Goal: Transaction & Acquisition: Purchase product/service

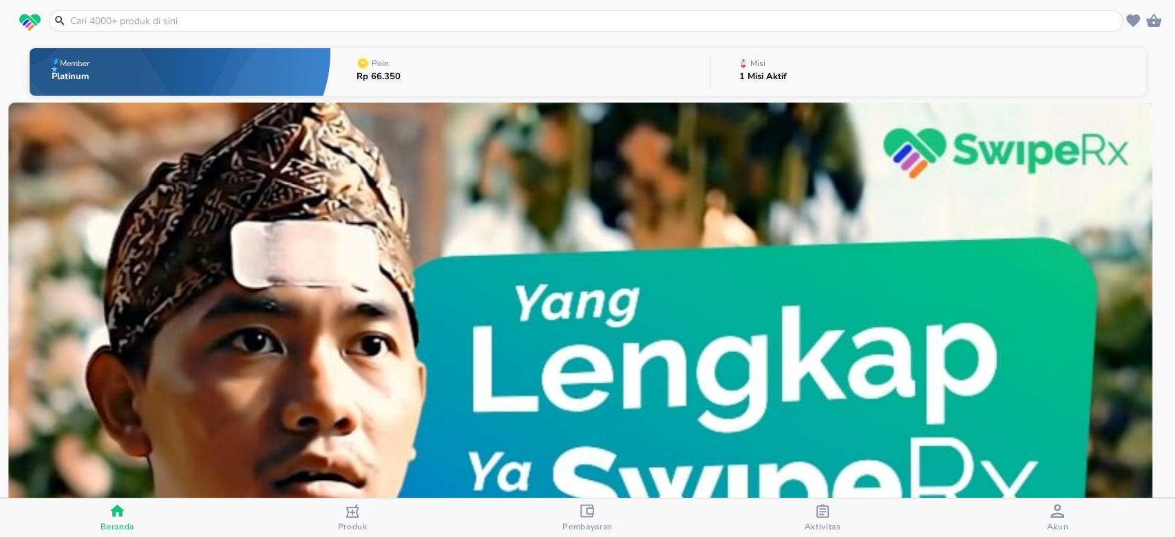
click at [517, 17] on input "text" at bounding box center [594, 21] width 1051 height 14
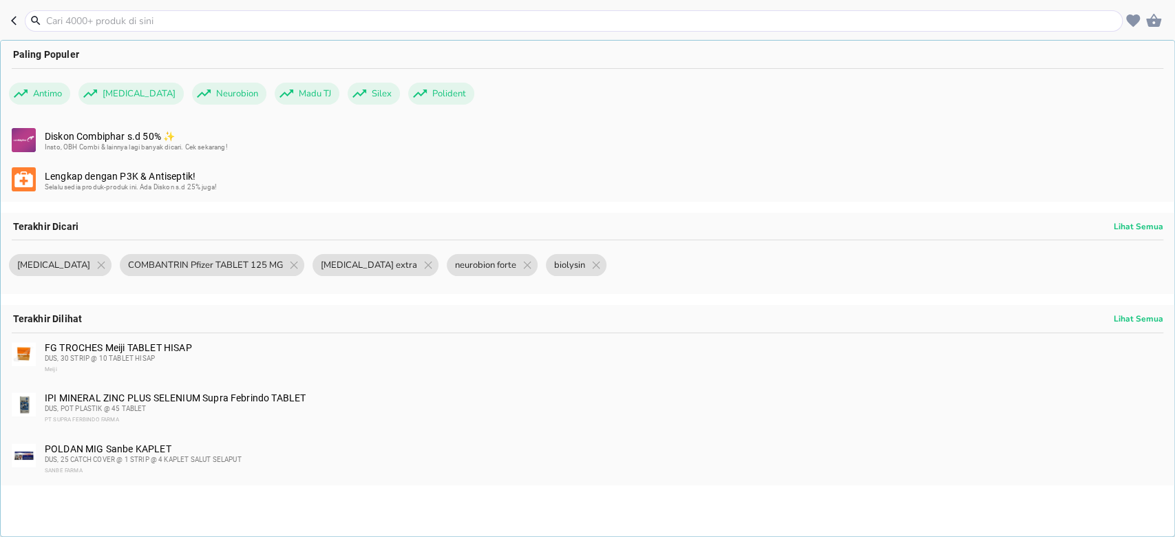
paste input "POLDAN MIG Sanbe KAPLET"
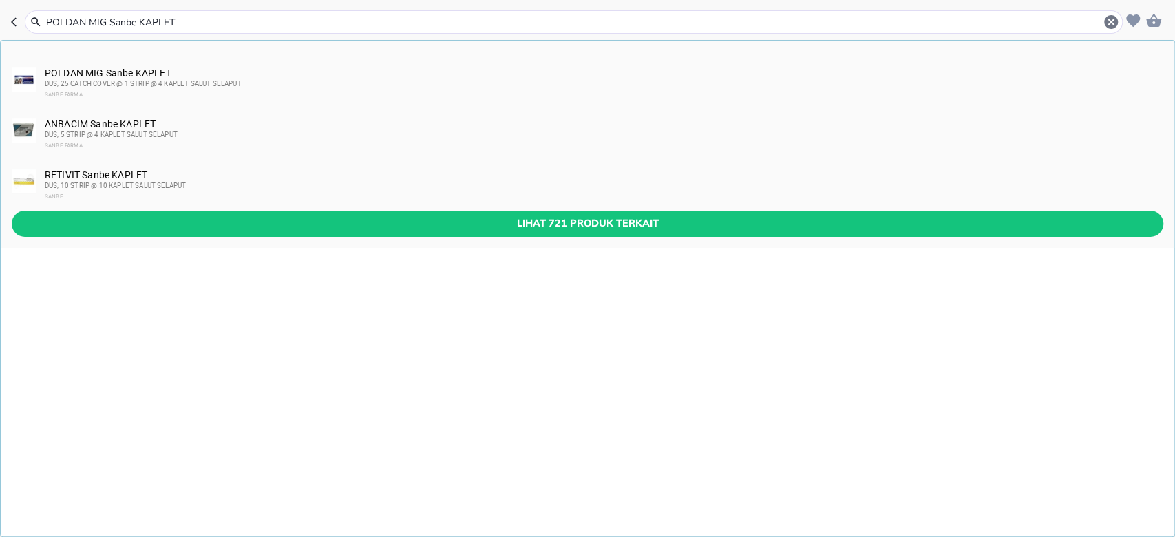
type input "POLDAN MIG Sanbe KAPLET"
click at [278, 85] on div "DUS, 25 CATCH COVER @ 1 STRIP @ 4 KAPLET SALUT SELAPUT" at bounding box center [604, 83] width 1118 height 11
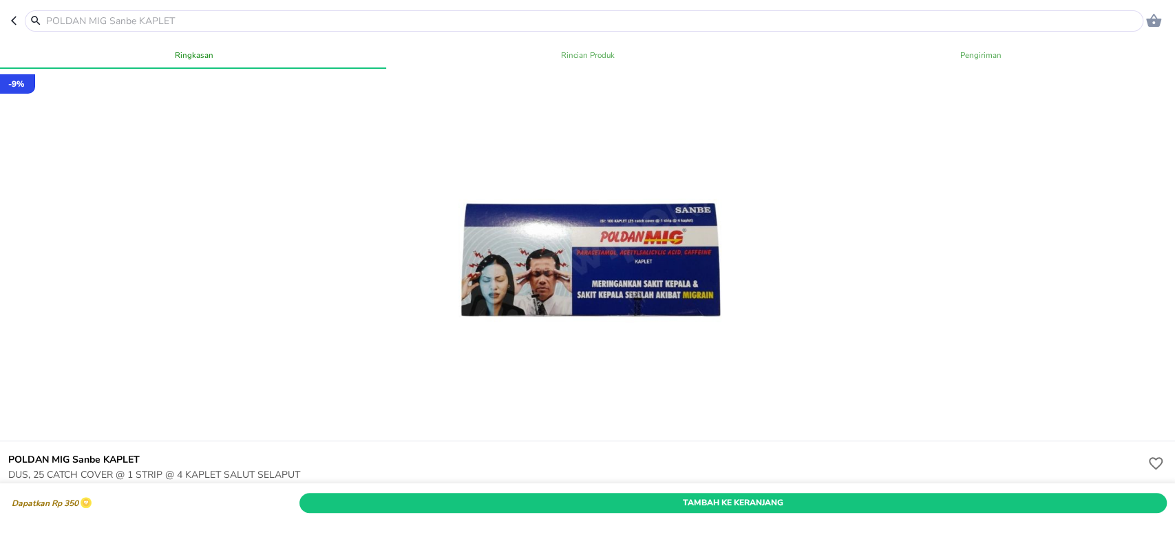
click at [230, 21] on input "text" at bounding box center [593, 21] width 1096 height 14
paste input "LAFALOS Sanbe KRIM"
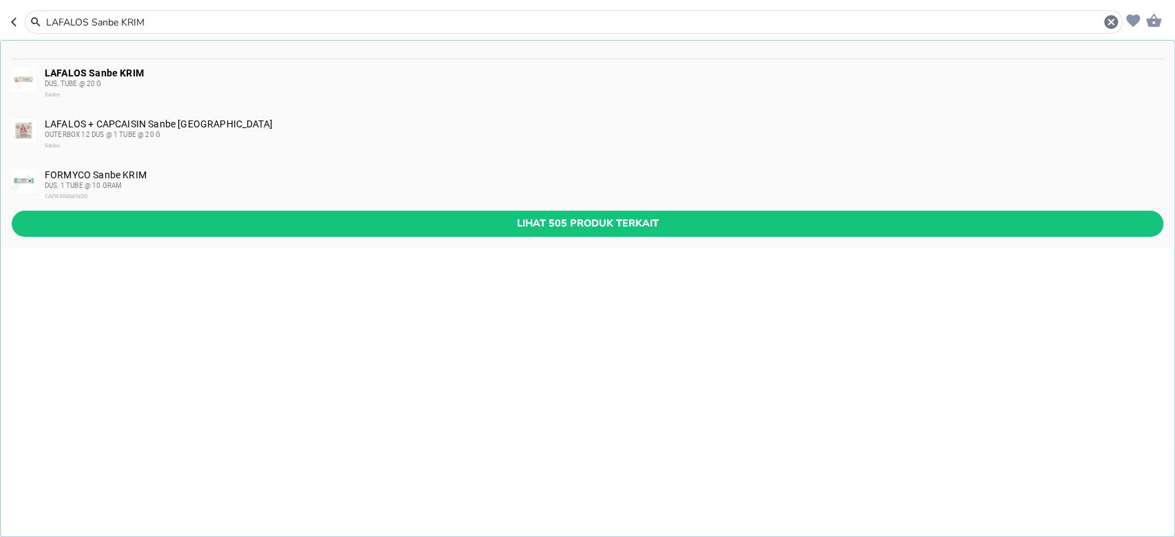
type input "LAFALOS Sanbe KRIM"
click at [227, 80] on div "DUS, TUBE @ 20 G" at bounding box center [604, 83] width 1118 height 11
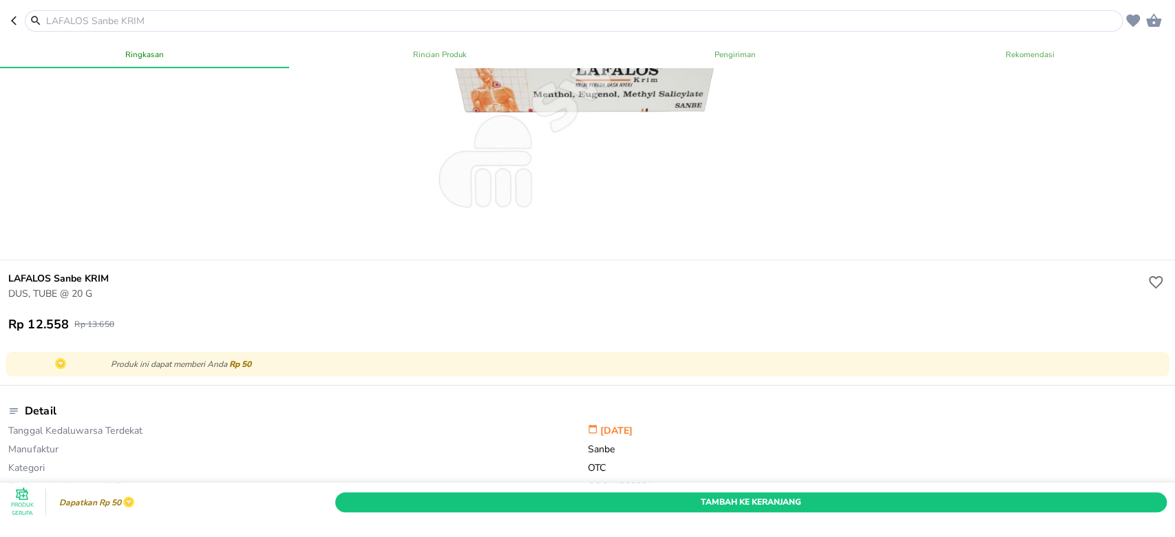
scroll to position [183, 0]
click at [288, 10] on div at bounding box center [574, 20] width 1098 height 21
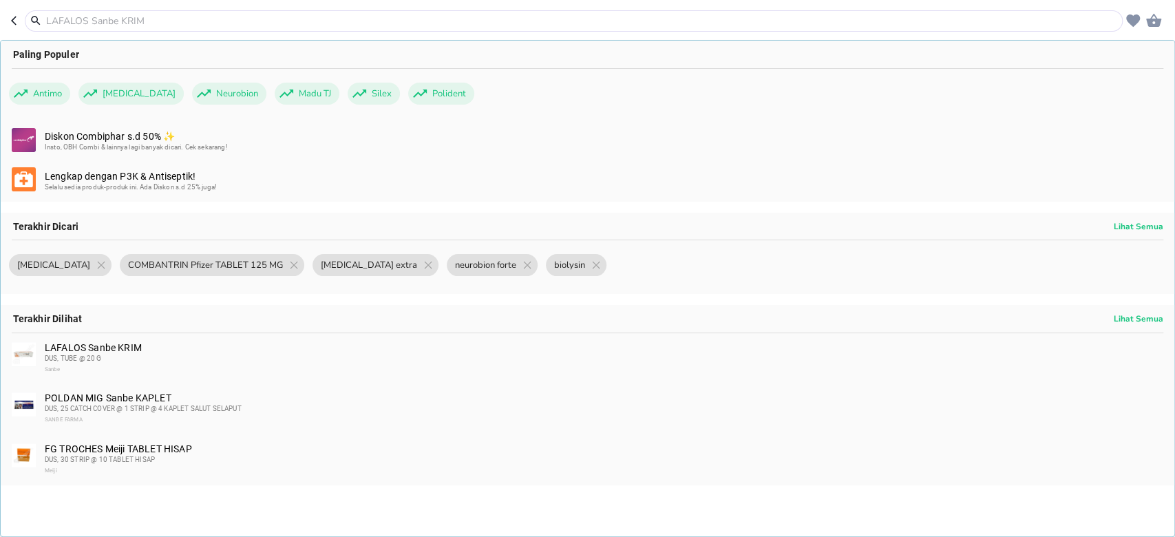
click at [297, 19] on input "text" at bounding box center [582, 21] width 1075 height 14
paste input "SANORINE (BARLEY MINT) Capri OBAT [PERSON_NAME] SEJENIS 0.025%"
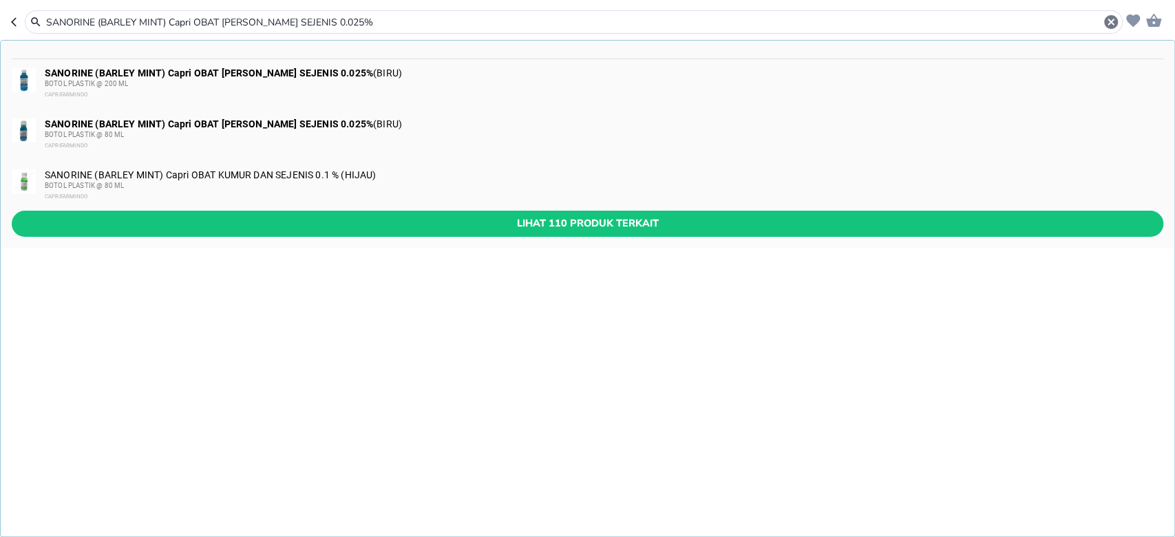
type input "SANORINE (BARLEY MINT) Capri OBAT [PERSON_NAME] SEJENIS 0.025%"
click at [266, 80] on div "BOTOL PLASTIK @ 200 ML" at bounding box center [604, 83] width 1118 height 11
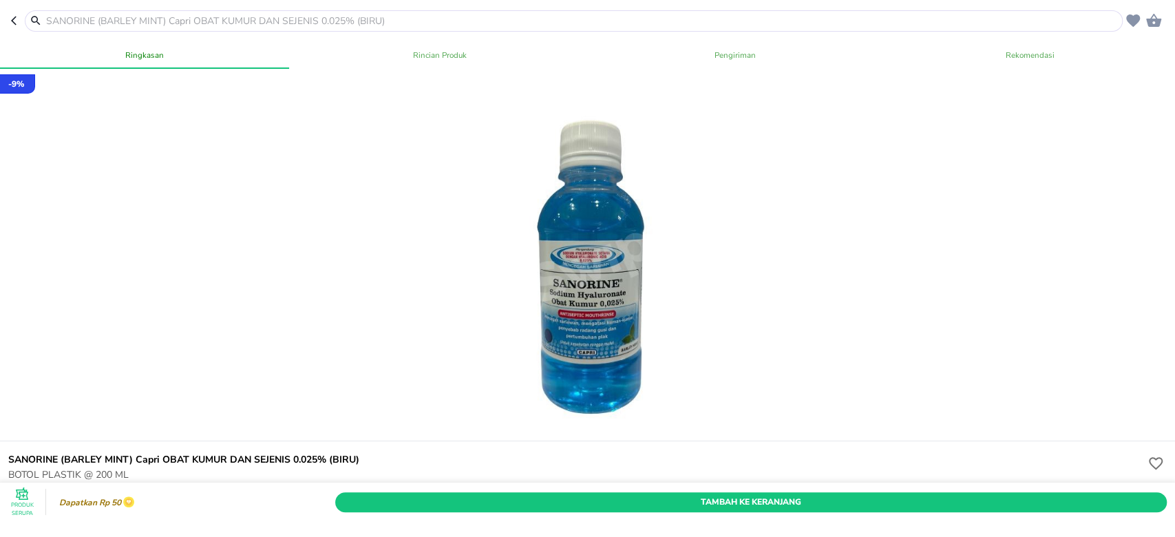
click at [159, 14] on input "text" at bounding box center [582, 21] width 1075 height 14
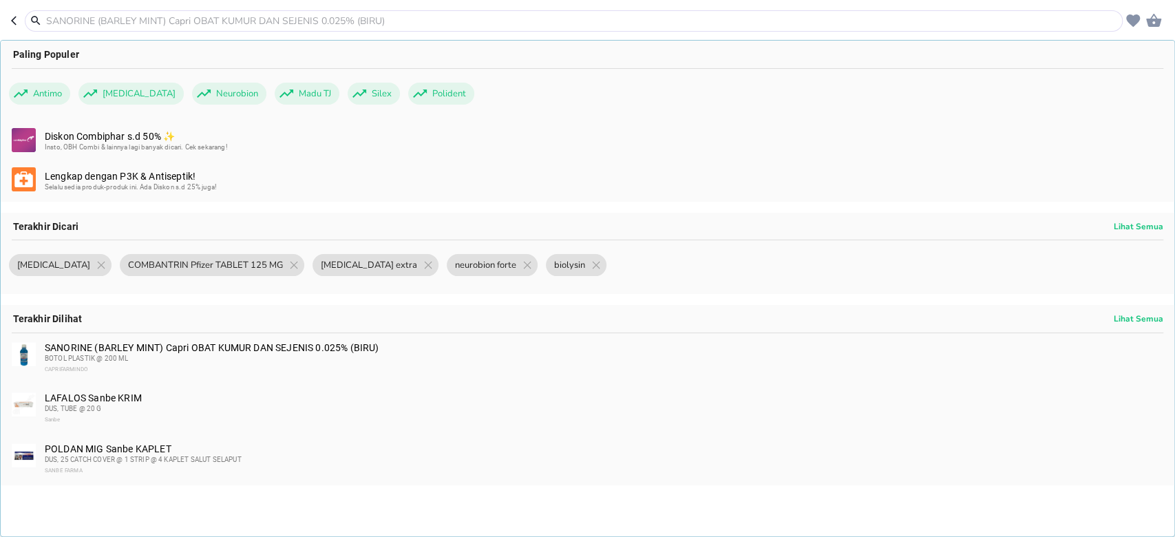
paste input "SANORINE (BARLEY MINT) Capri OBAT [PERSON_NAME] SEJENIS 0.025%"
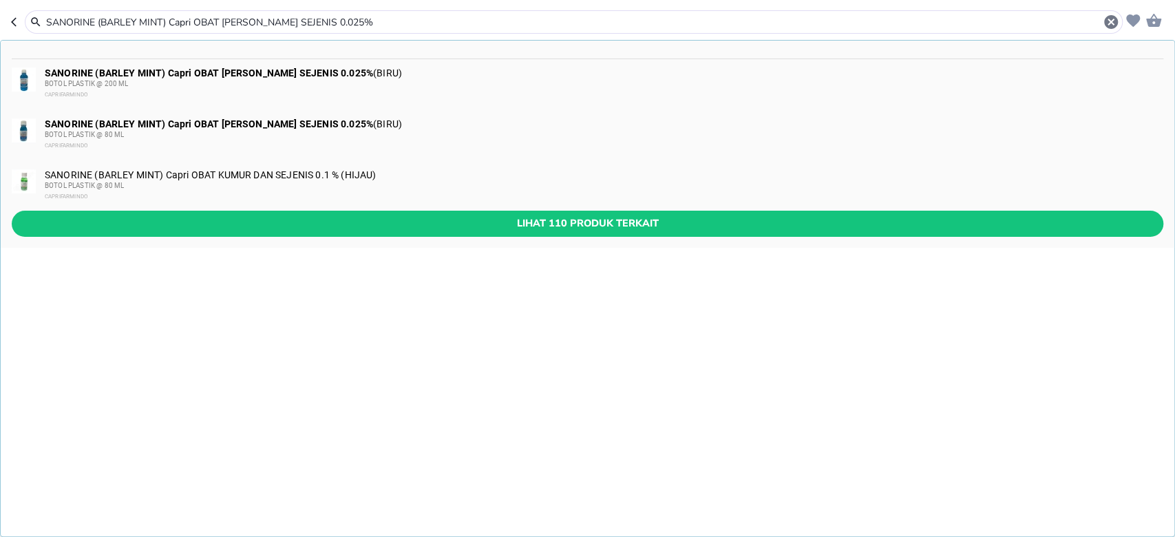
type input "SANORINE (BARLEY MINT) Capri OBAT [PERSON_NAME] SEJENIS 0.025%"
click at [213, 121] on b "SANORINE (BARLEY MINT) Capri OBAT [PERSON_NAME] SEJENIS 0.025%" at bounding box center [209, 123] width 328 height 11
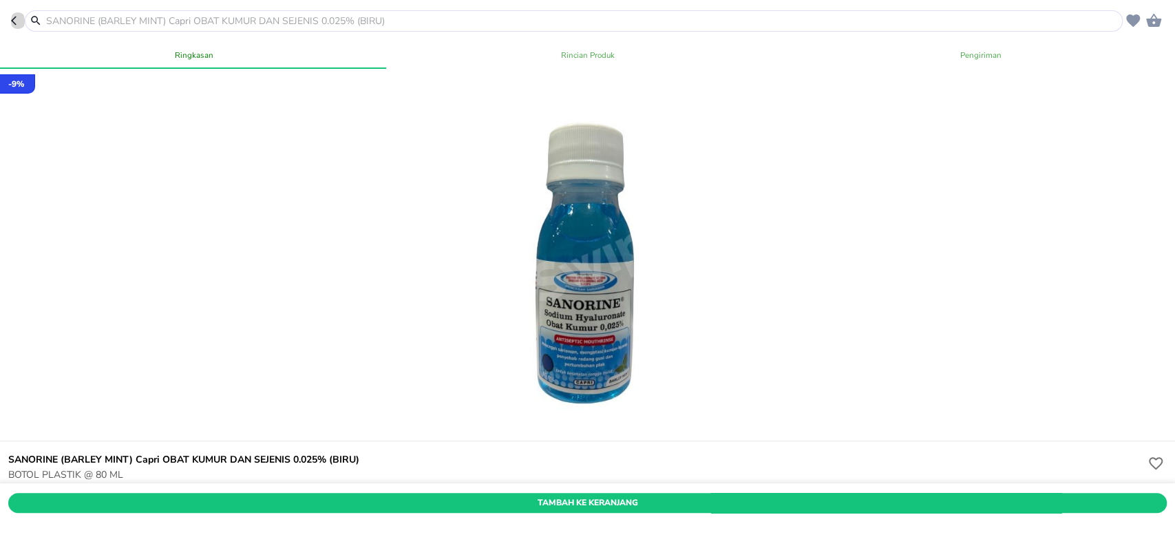
click at [17, 23] on icon "button" at bounding box center [16, 20] width 11 height 11
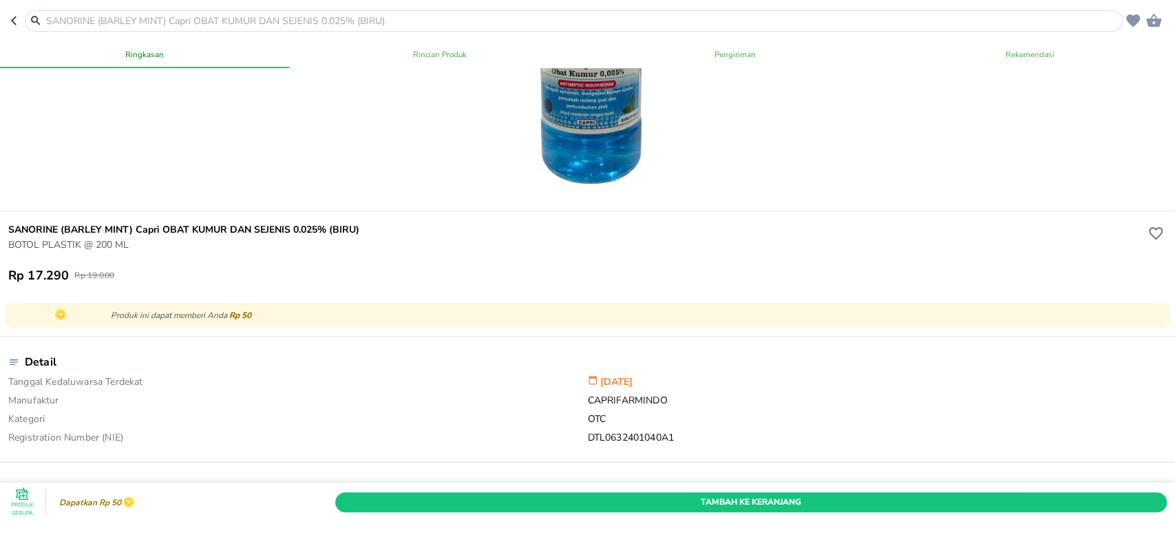
scroll to position [275, 0]
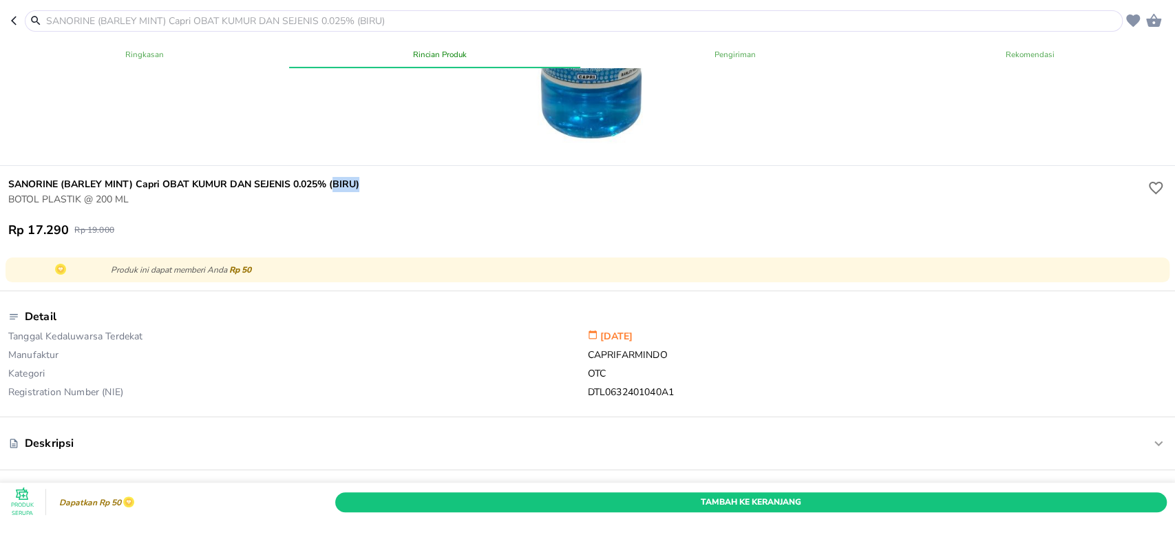
drag, startPoint x: 393, startPoint y: 182, endPoint x: 333, endPoint y: 185, distance: 59.9
click at [333, 185] on h6 "SANORINE (BARLEY MINT) Capri OBAT KUMUR DAN SEJENIS 0.025% (BIRU)" at bounding box center [576, 184] width 1137 height 15
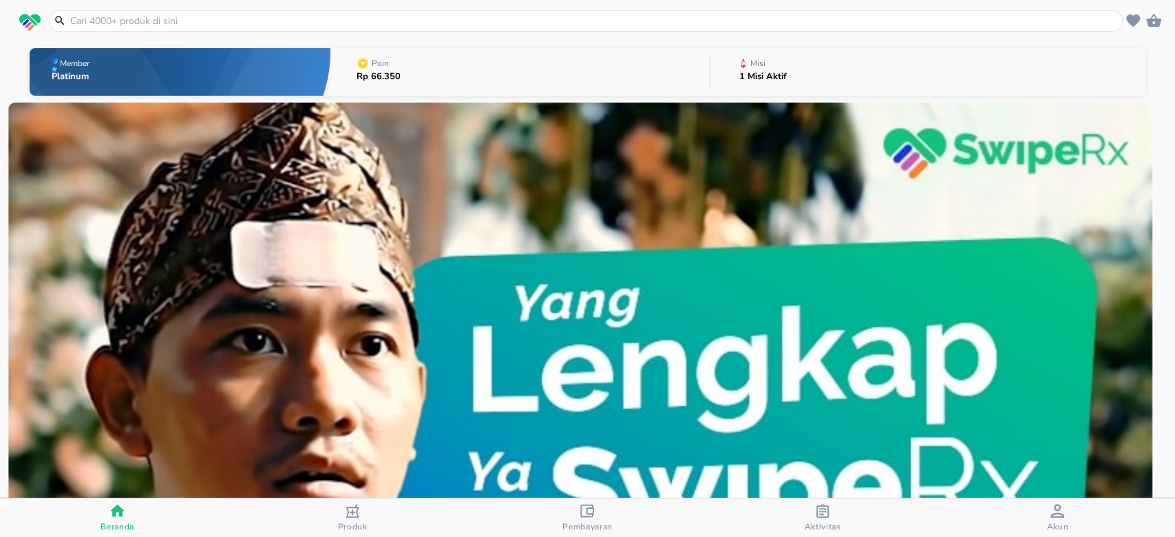
click at [445, 24] on input "text" at bounding box center [594, 21] width 1051 height 14
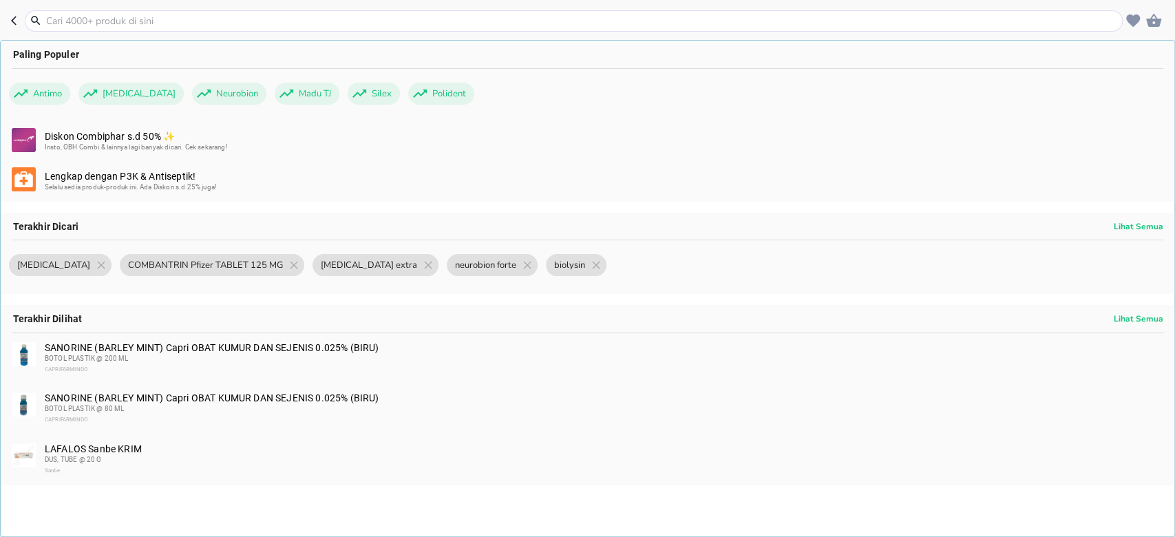
paste input "POLDAN MIG Sanbe KAPLET"
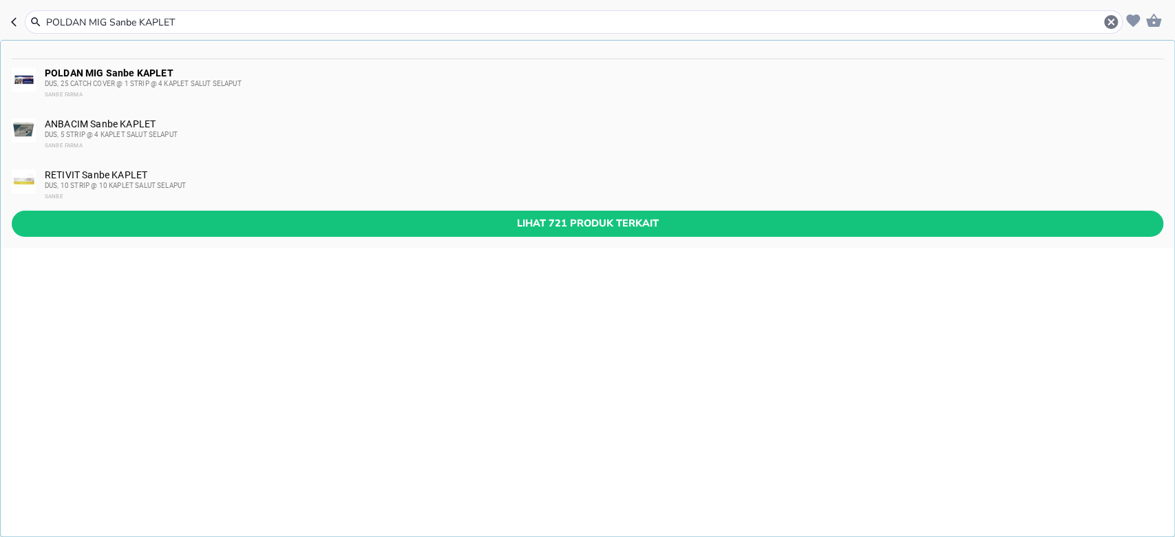
type input "POLDAN MIG Sanbe KAPLET"
click at [275, 78] on div "DUS, 25 CATCH COVER @ 1 STRIP @ 4 KAPLET SALUT SELAPUT" at bounding box center [604, 83] width 1118 height 11
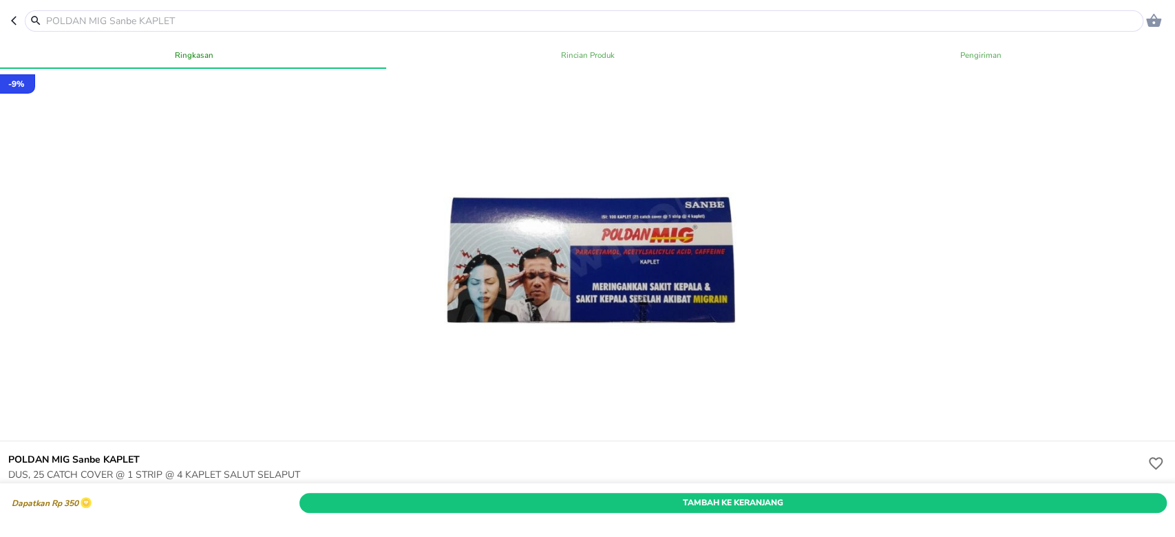
click at [19, 27] on button "button" at bounding box center [18, 20] width 14 height 21
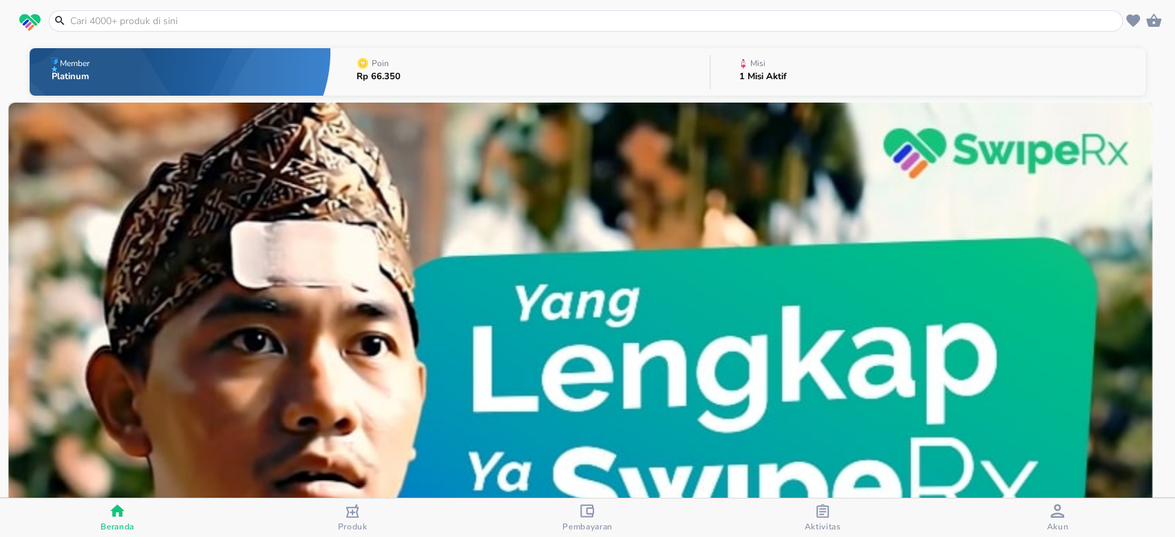
click at [130, 21] on input "text" at bounding box center [594, 21] width 1051 height 14
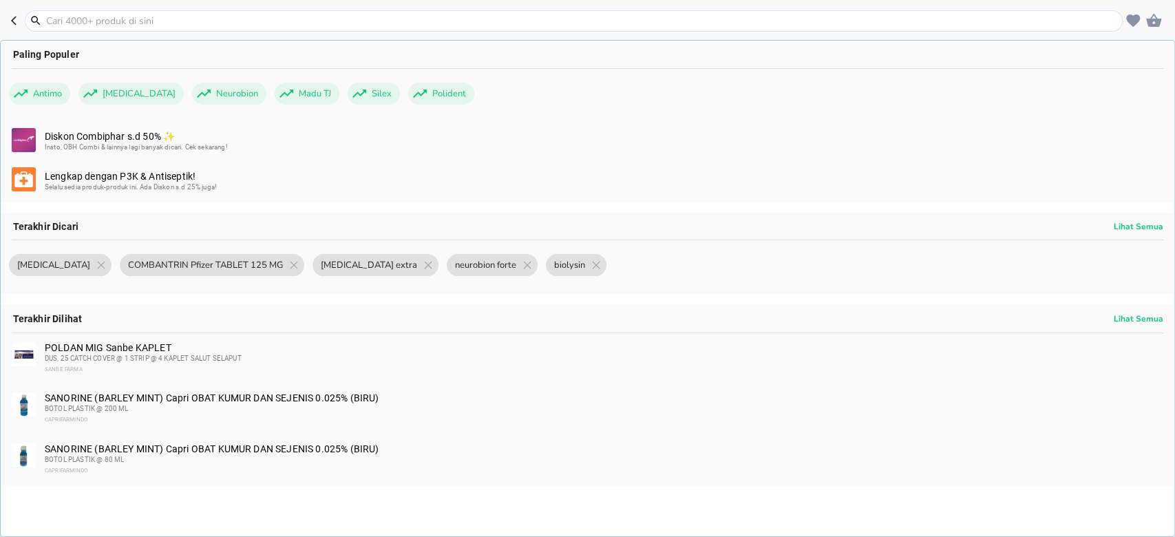
click at [219, 355] on span "DUS, 25 CATCH COVER @ 1 STRIP @ 4 KAPLET SALUT SELAPUT" at bounding box center [143, 359] width 197 height 8
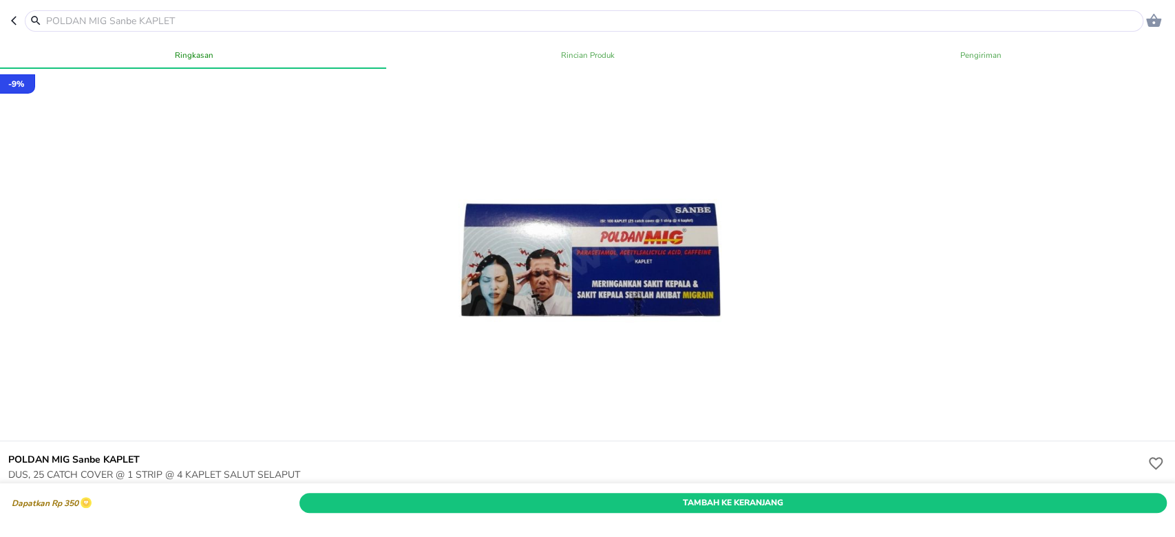
click at [620, 51] on span "Rincian Produk" at bounding box center [587, 55] width 377 height 14
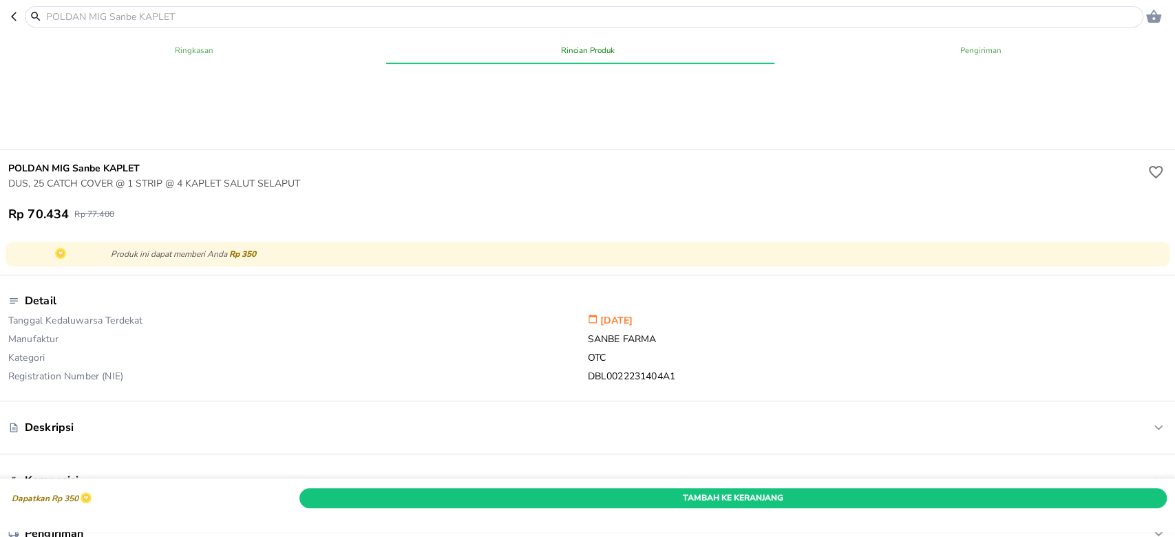
scroll to position [346, 0]
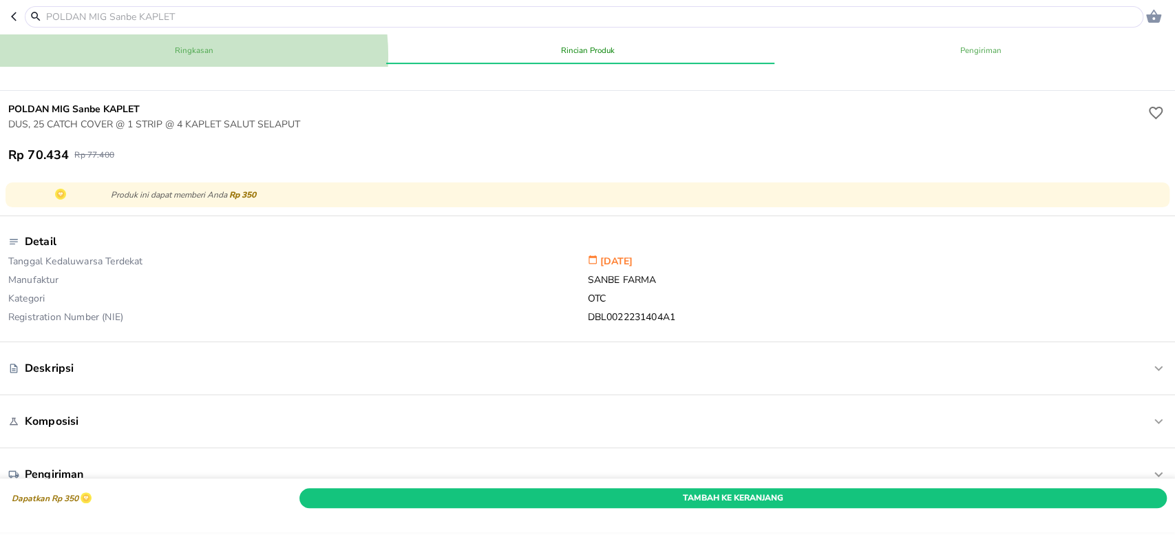
click at [174, 56] on span "Ringkasan" at bounding box center [194, 50] width 377 height 14
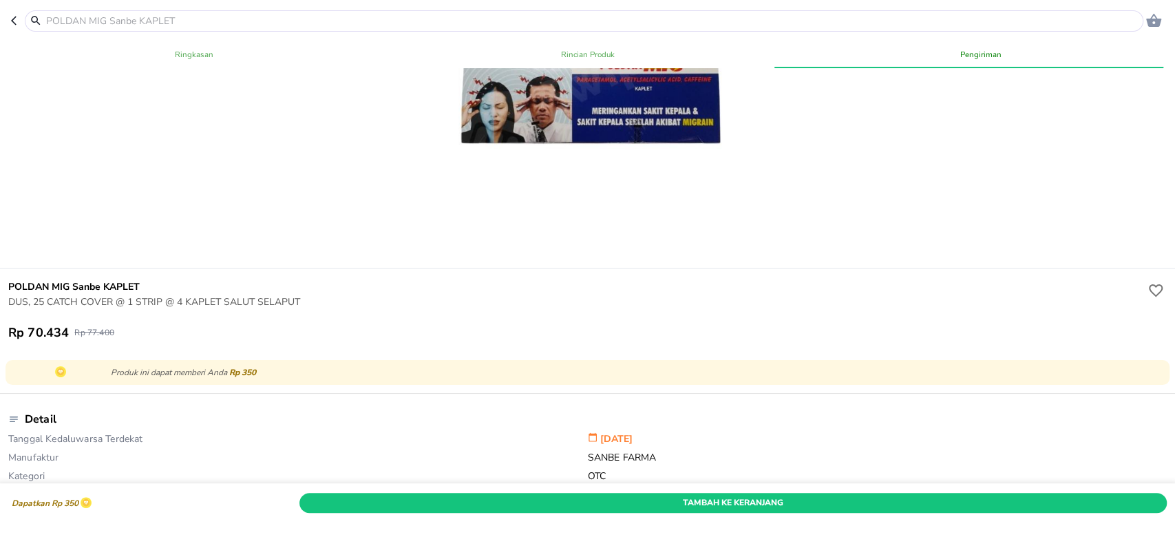
scroll to position [0, 0]
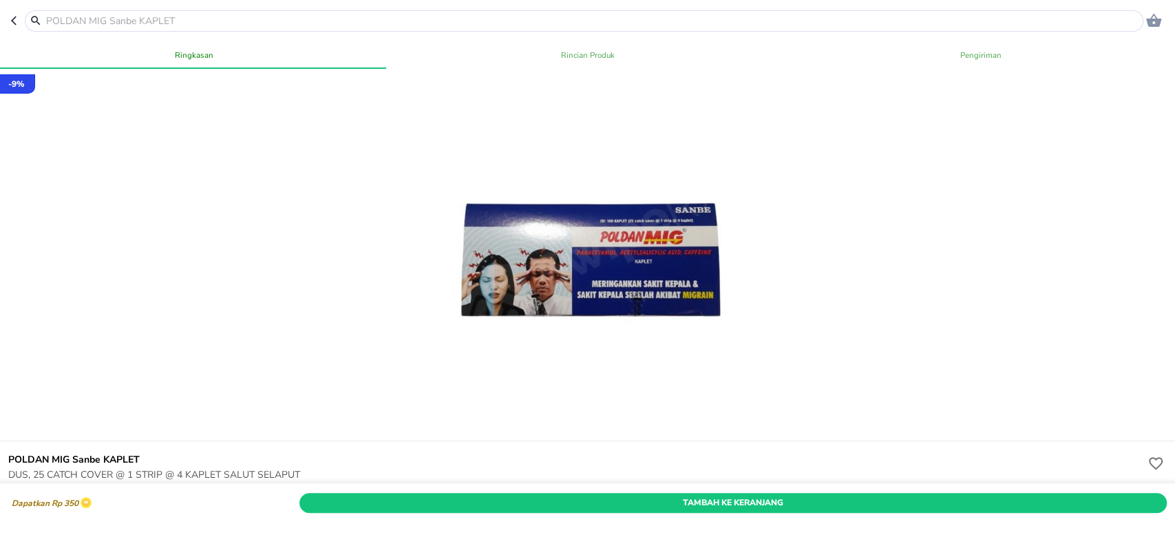
click at [12, 19] on icon "button" at bounding box center [16, 20] width 11 height 11
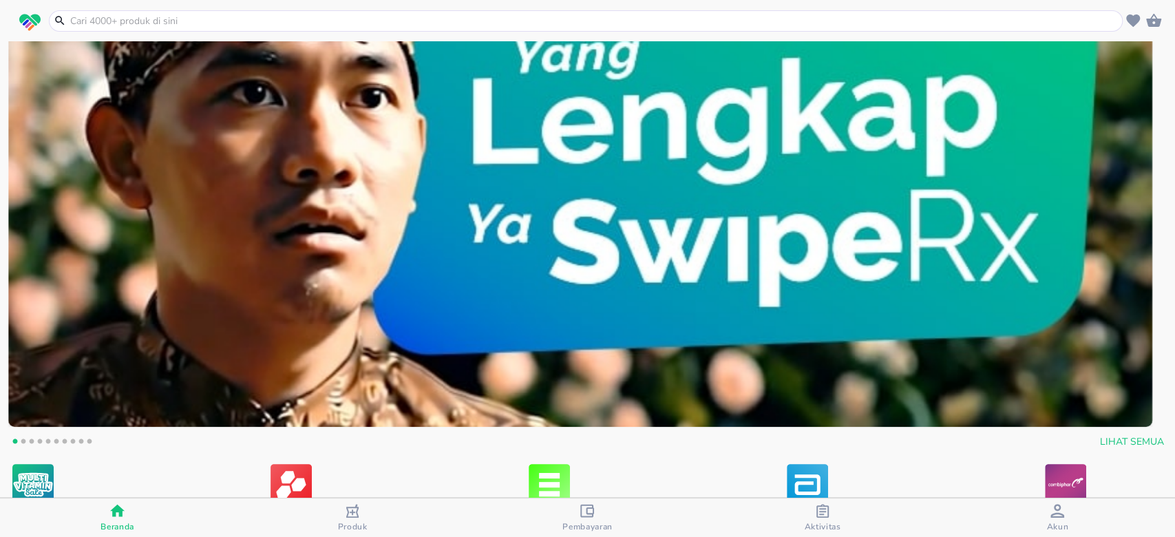
scroll to position [275, 0]
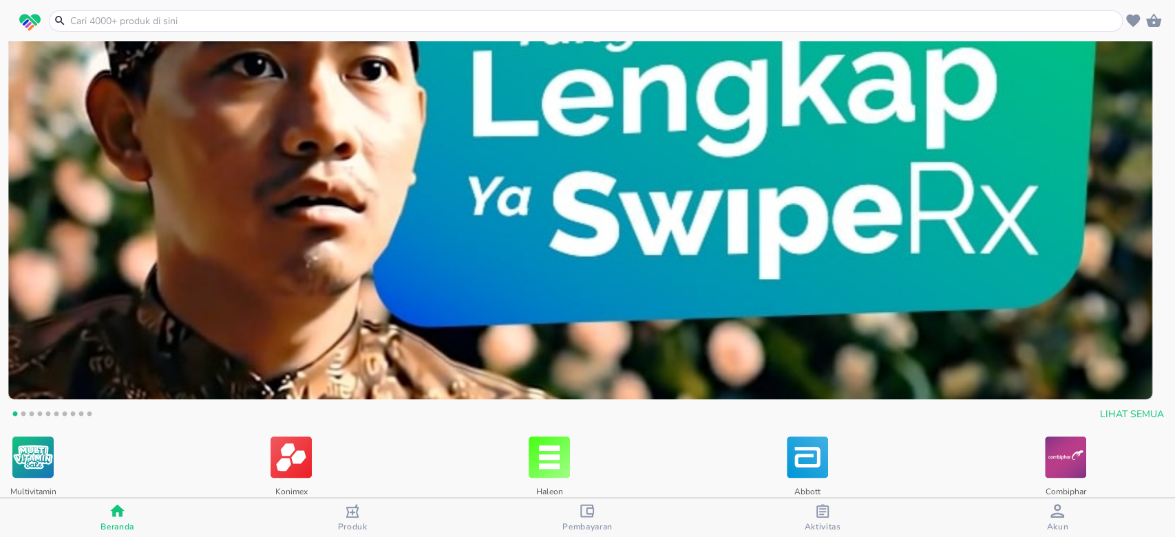
click at [30, 412] on button "3" at bounding box center [32, 416] width 14 height 14
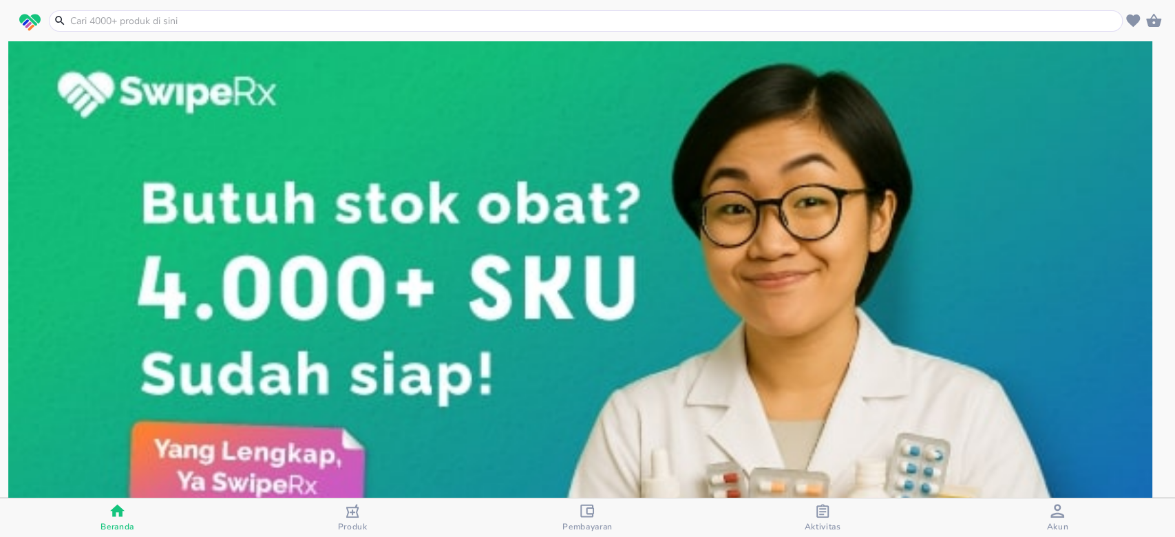
scroll to position [0, 0]
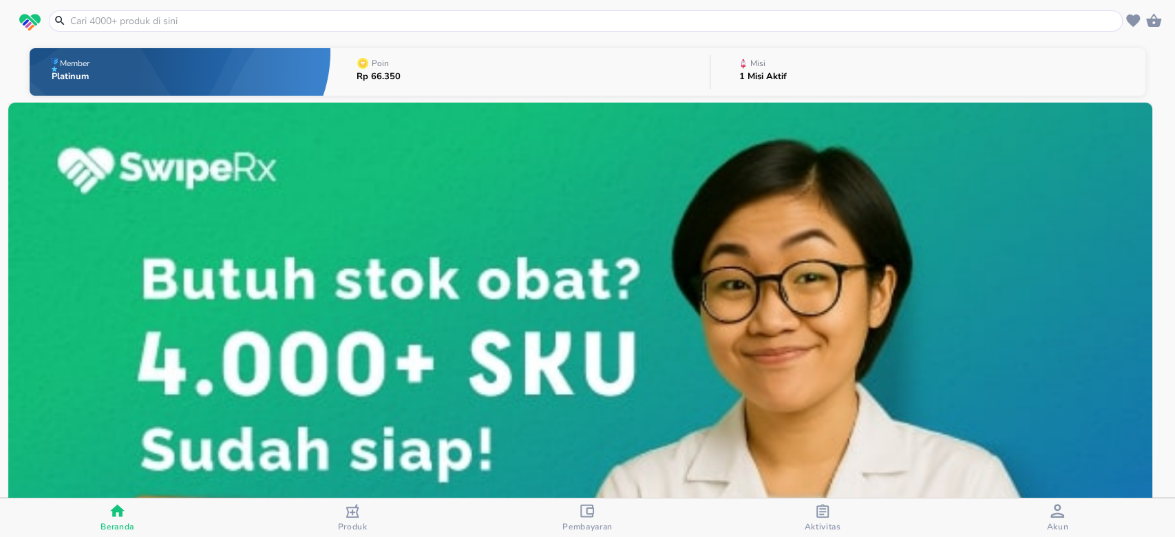
click at [496, 295] on img at bounding box center [580, 389] width 1144 height 572
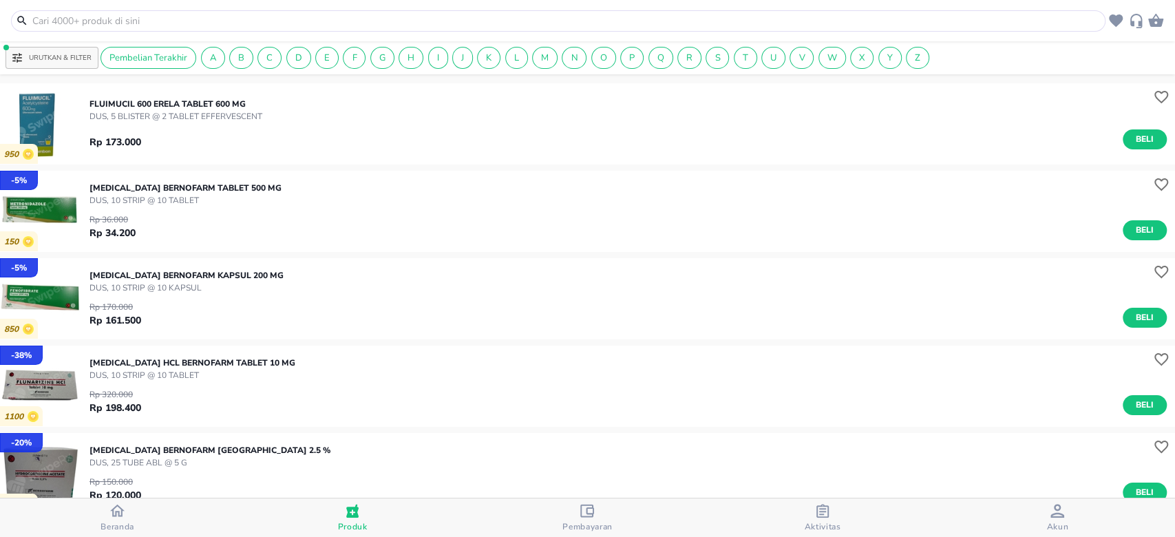
click at [219, 19] on input "text" at bounding box center [566, 21] width 1071 height 14
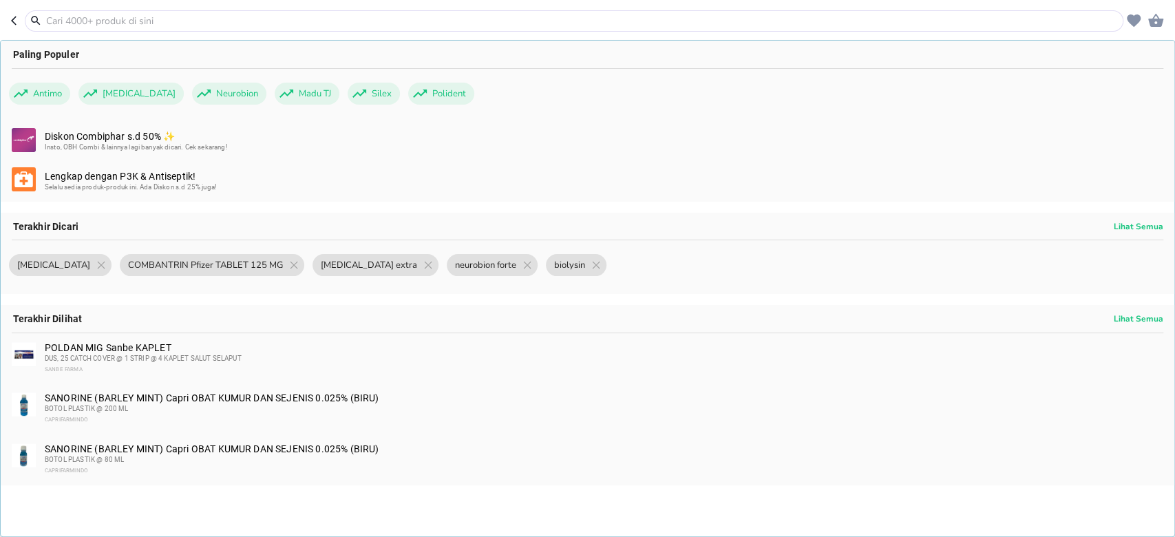
click at [12, 19] on header "Paling Populer Antimo Dulcolax Neurobion Madu TJ Silex Polident Diskon Combipha…" at bounding box center [587, 20] width 1175 height 41
click at [17, 22] on icon "button" at bounding box center [16, 20] width 11 height 11
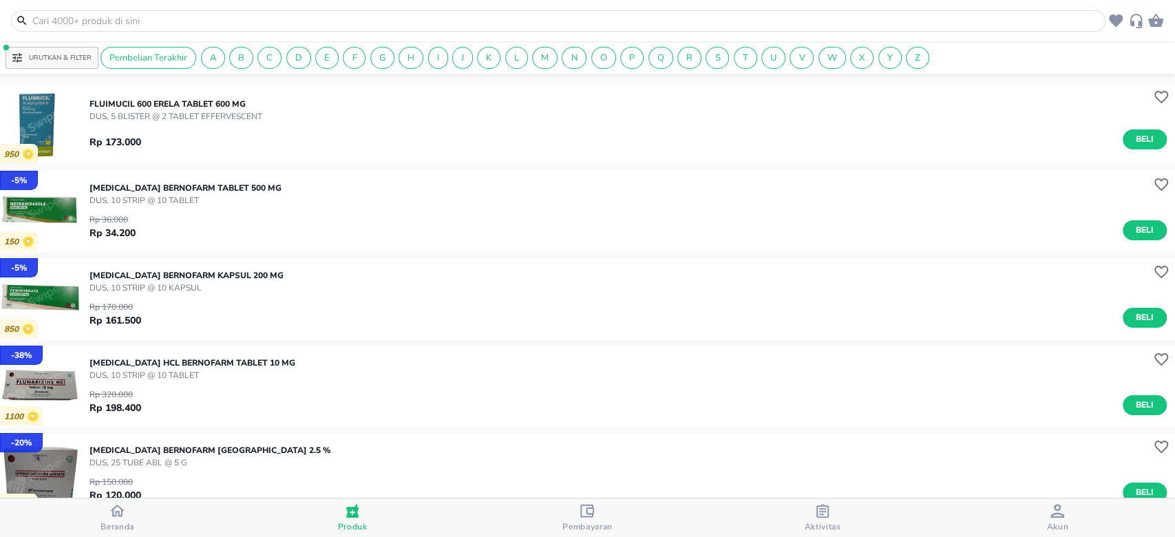
scroll to position [183, 0]
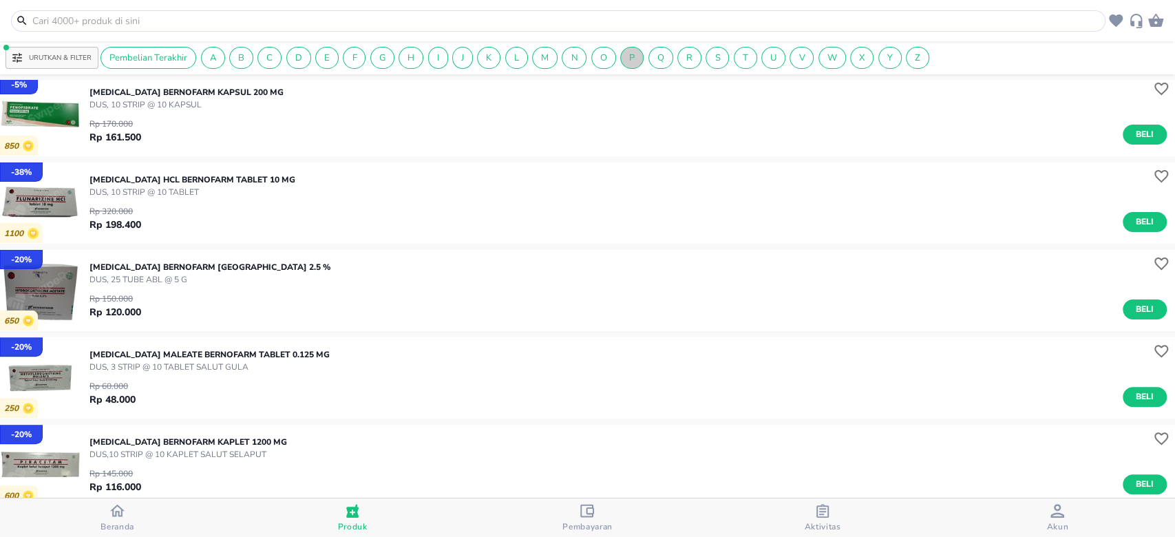
click at [636, 57] on span "P" at bounding box center [632, 58] width 22 height 12
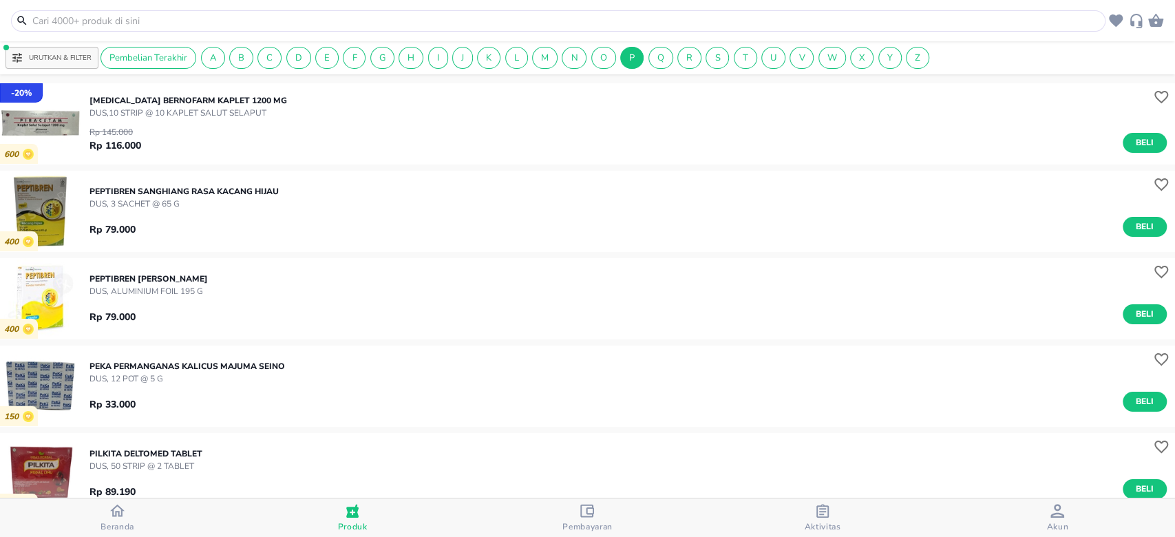
click at [274, 23] on input "text" at bounding box center [566, 21] width 1071 height 14
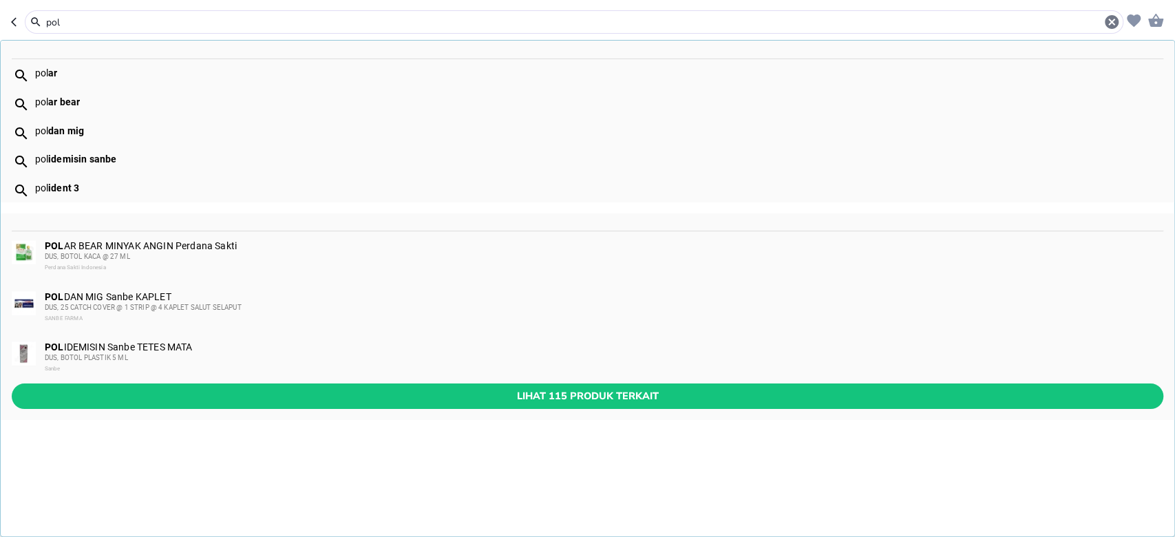
drag, startPoint x: 172, startPoint y: 308, endPoint x: 91, endPoint y: 23, distance: 297.1
click at [91, 23] on input "pol" at bounding box center [574, 22] width 1059 height 14
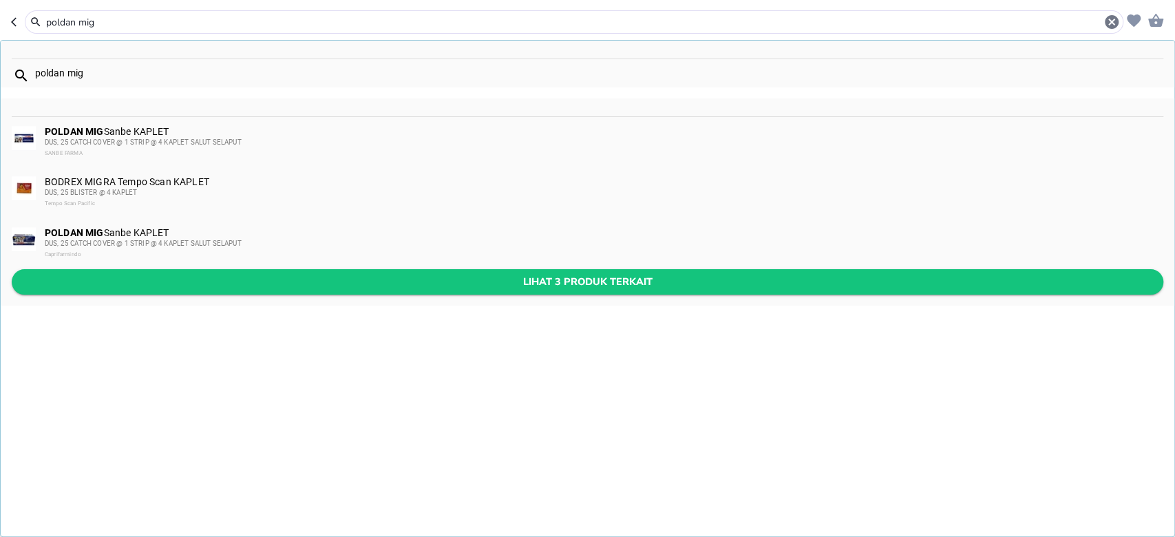
type input "poldan mig"
click at [233, 282] on span "Lihat 3 produk terkait" at bounding box center [588, 281] width 1130 height 17
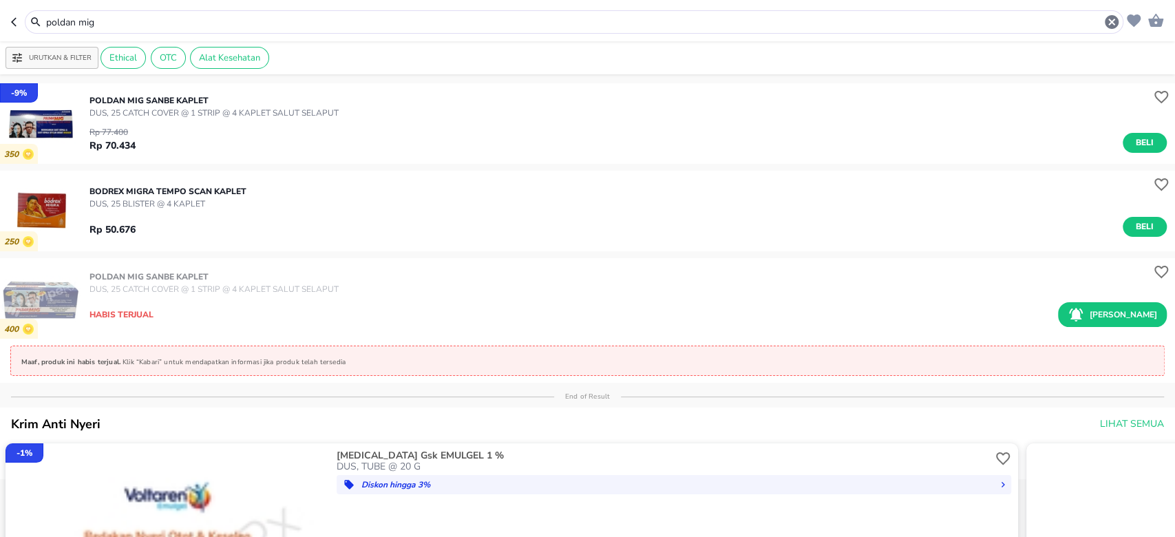
click at [270, 24] on input "poldan mig" at bounding box center [574, 22] width 1059 height 14
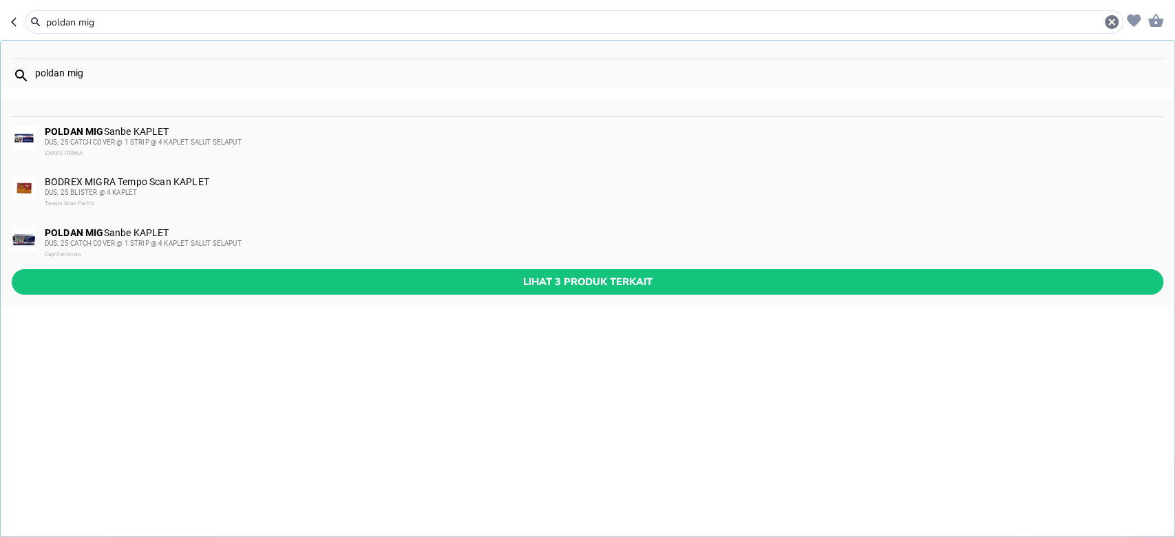
paste input "LAFALOS Sanbe KRIM"
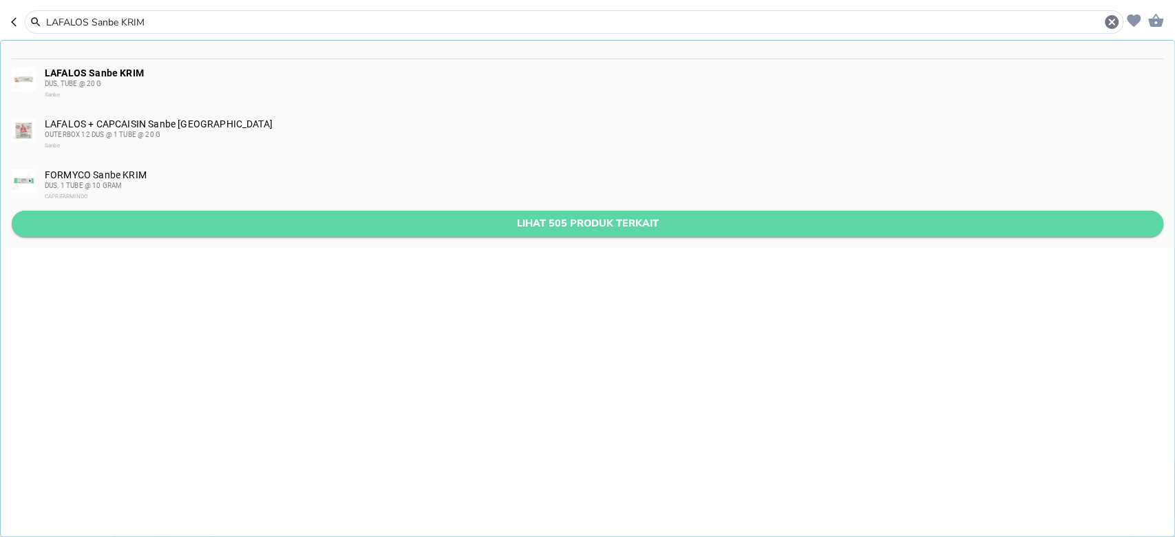
click at [384, 224] on span "Lihat 505 produk terkait" at bounding box center [588, 223] width 1130 height 17
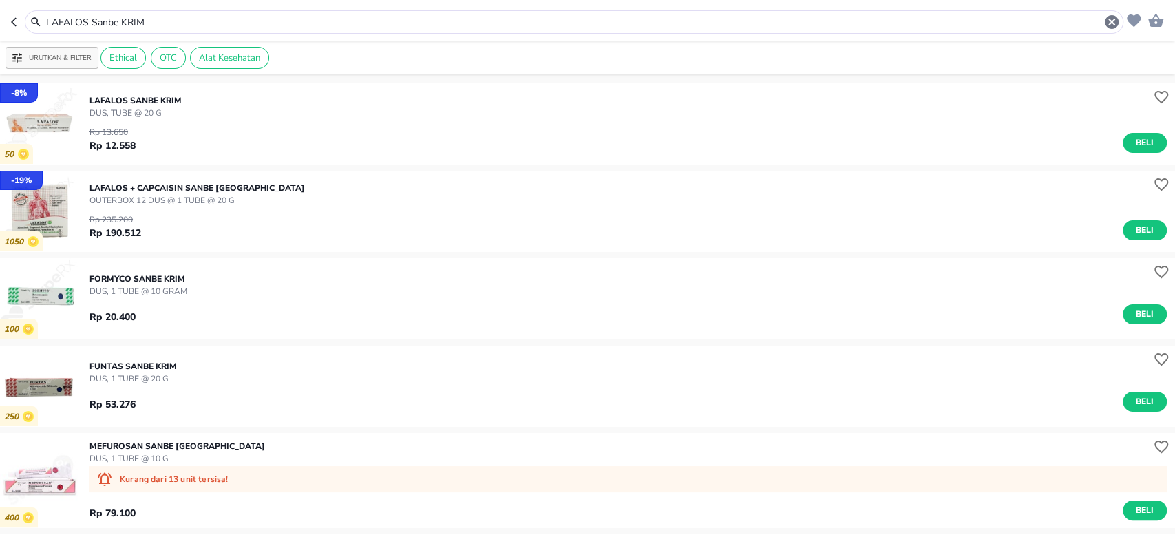
click at [292, 21] on input "LAFALOS Sanbe KRIM" at bounding box center [574, 22] width 1059 height 14
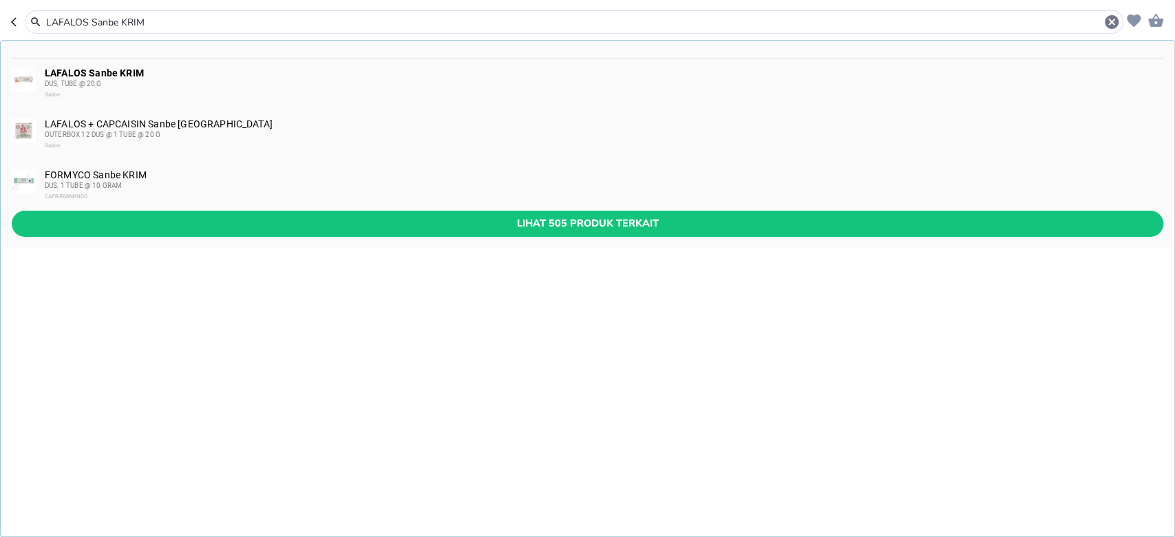
paste input "SANORINE (BARLEY MINT) Capri OBAT KUMUR DAN SEJENIS 0.025% (BIRU)"
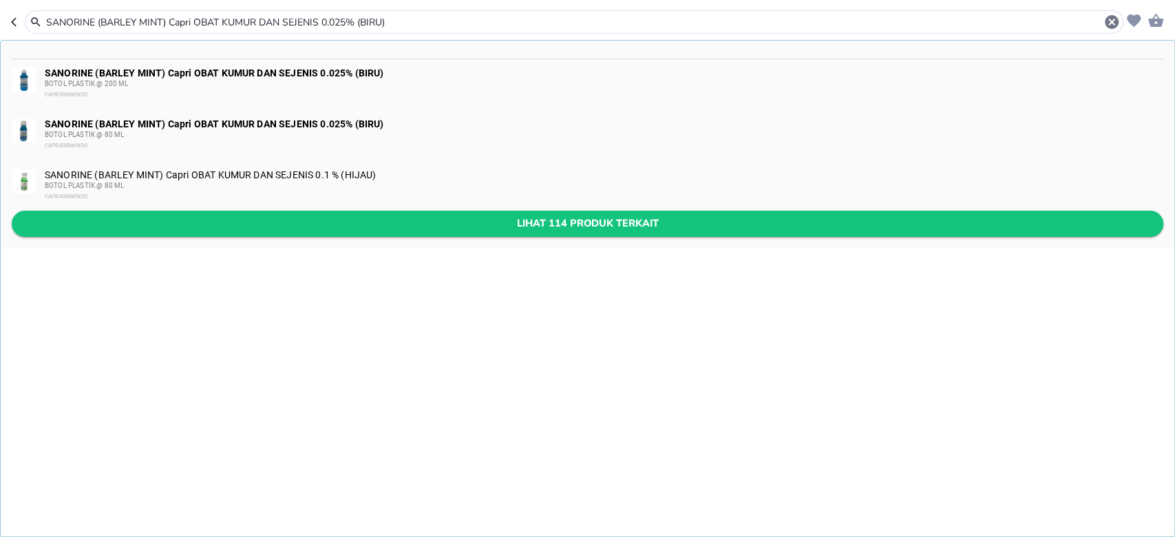
type input "SANORINE (BARLEY MINT) Capri OBAT KUMUR DAN SEJENIS 0.025% (BIRU)"
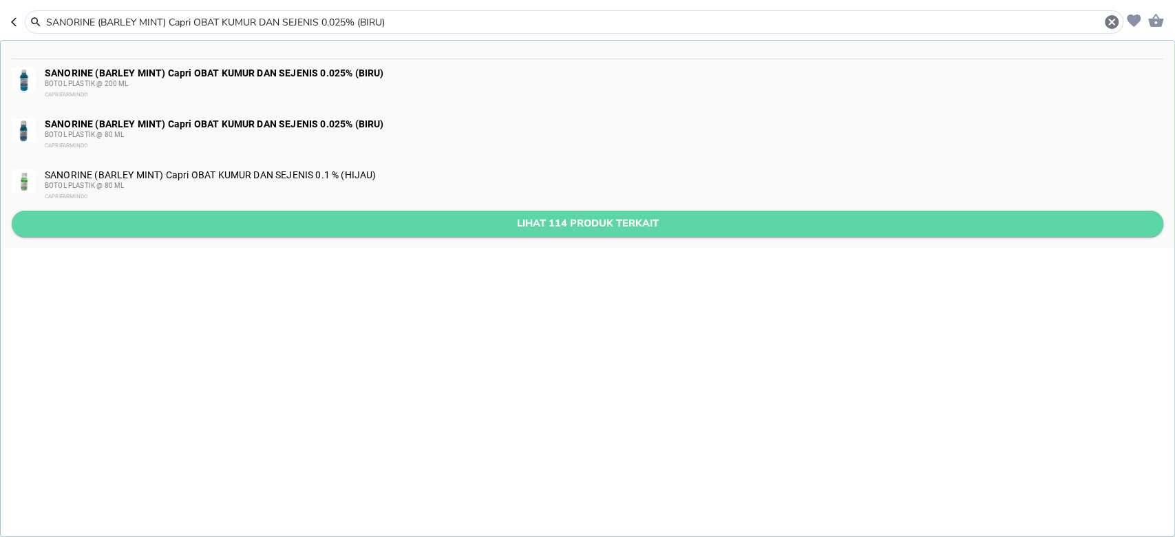
click at [417, 220] on span "Lihat 114 produk terkait" at bounding box center [588, 223] width 1130 height 17
